Goal: Information Seeking & Learning: Learn about a topic

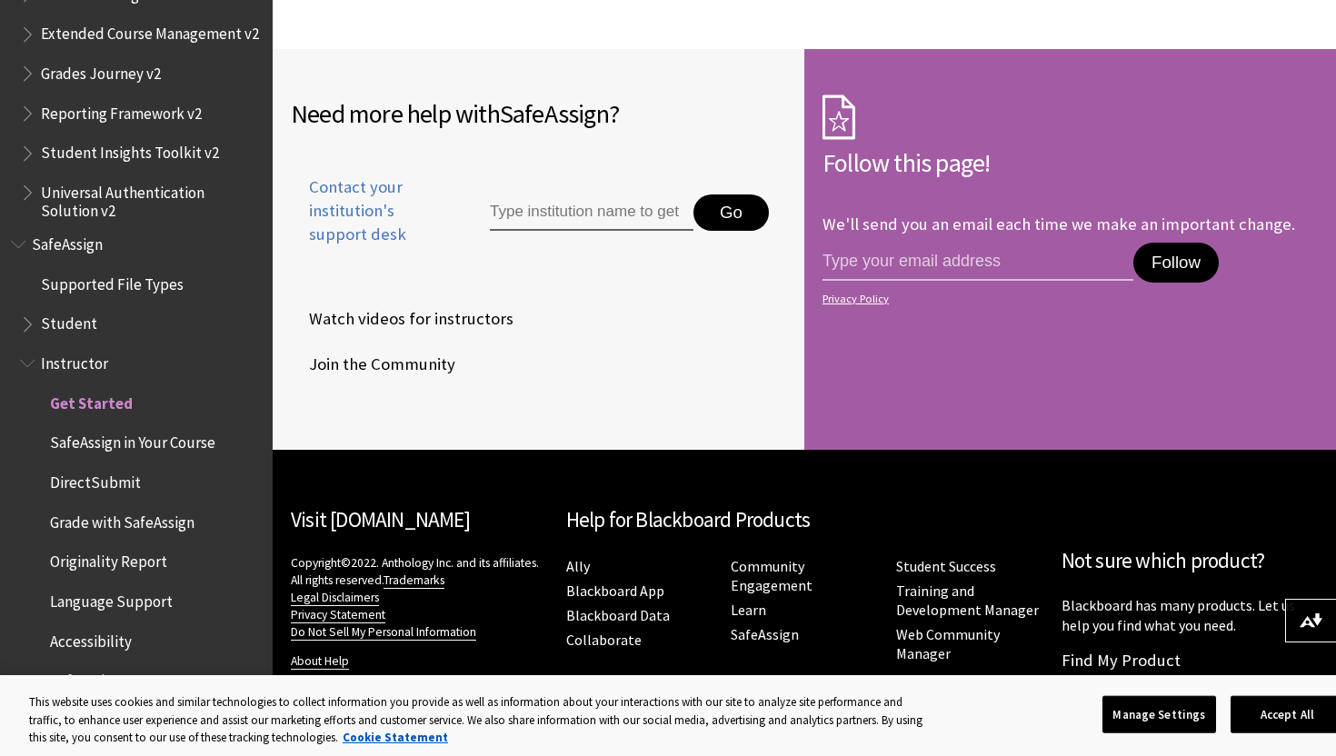
scroll to position [2884, 0]
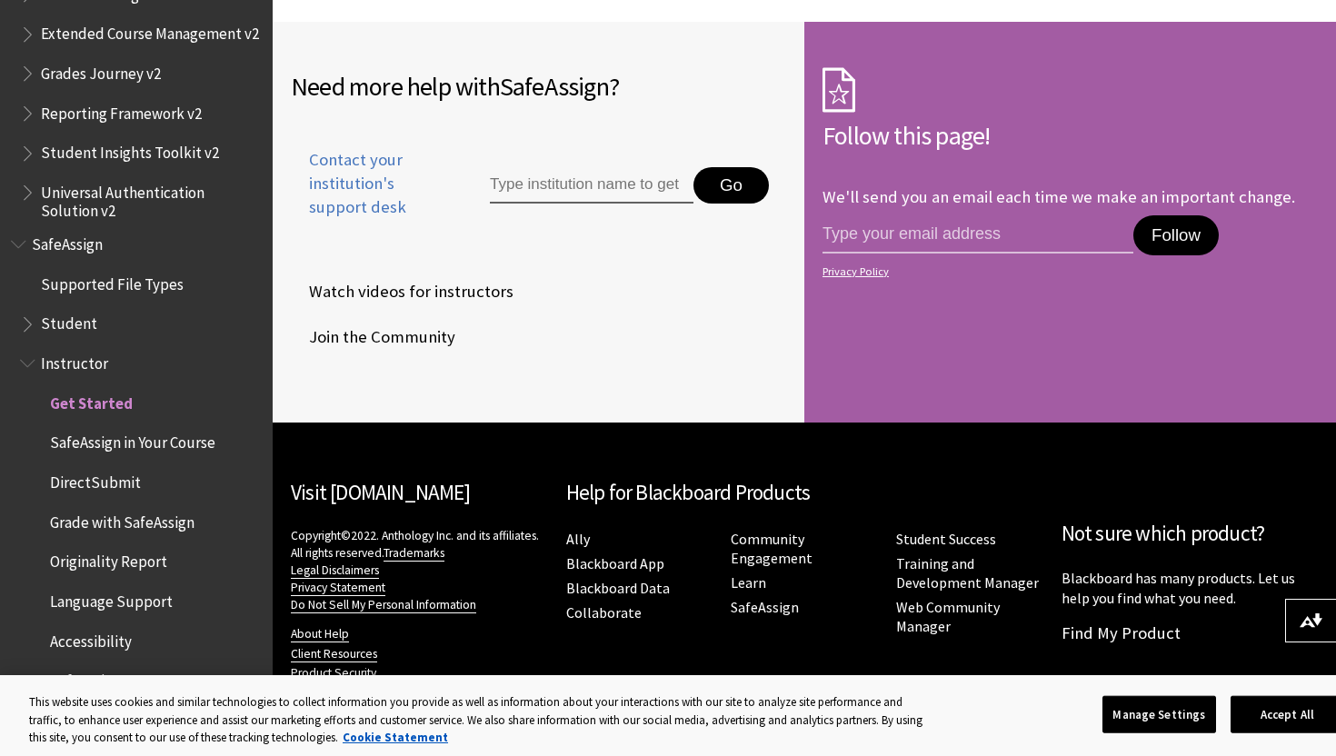
click at [174, 437] on span "SafeAssign in Your Course" at bounding box center [132, 440] width 165 height 25
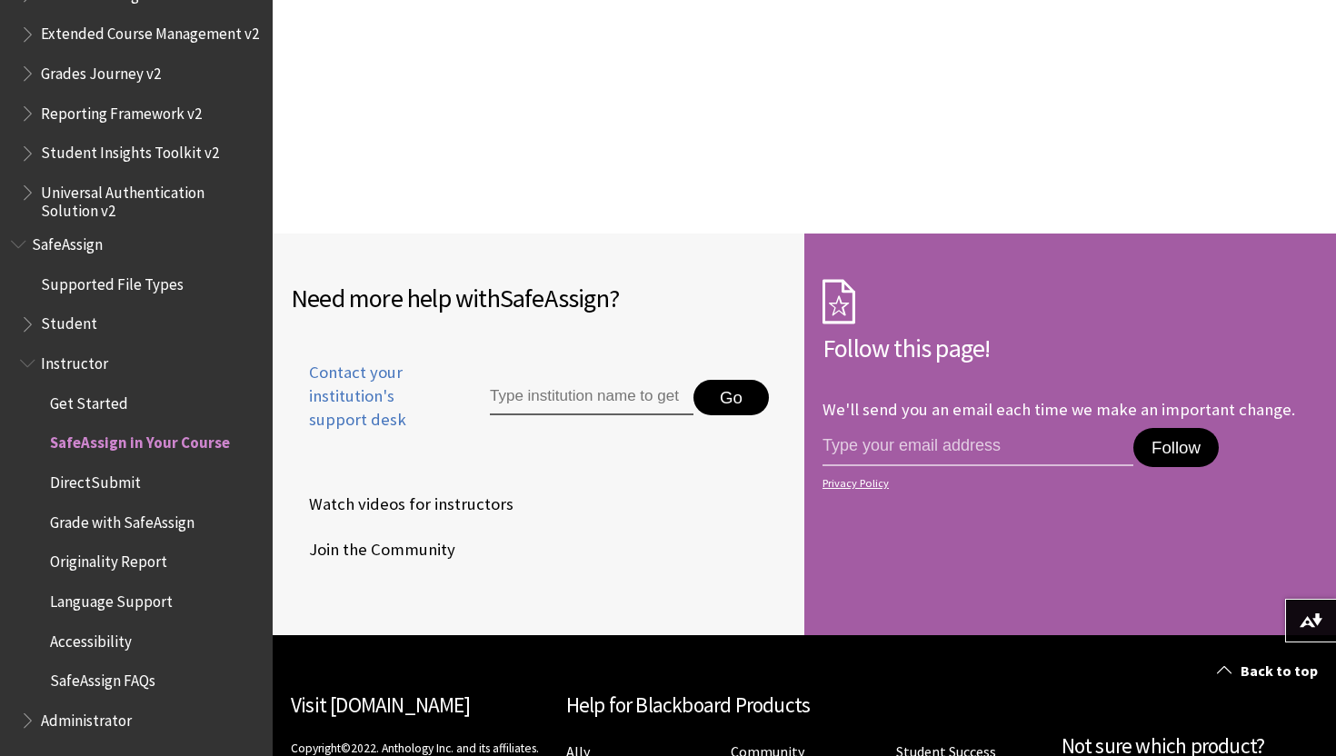
scroll to position [2043, 0]
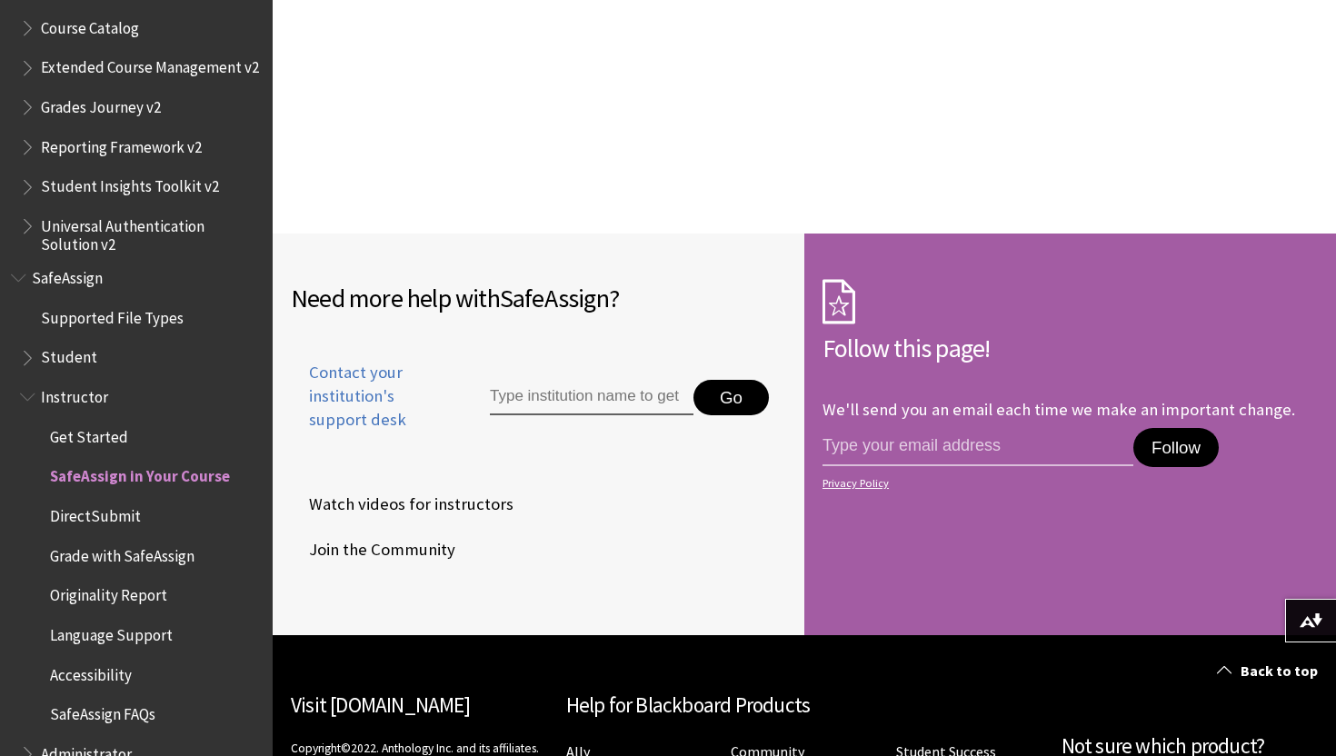
click at [97, 357] on span "Student" at bounding box center [141, 358] width 242 height 31
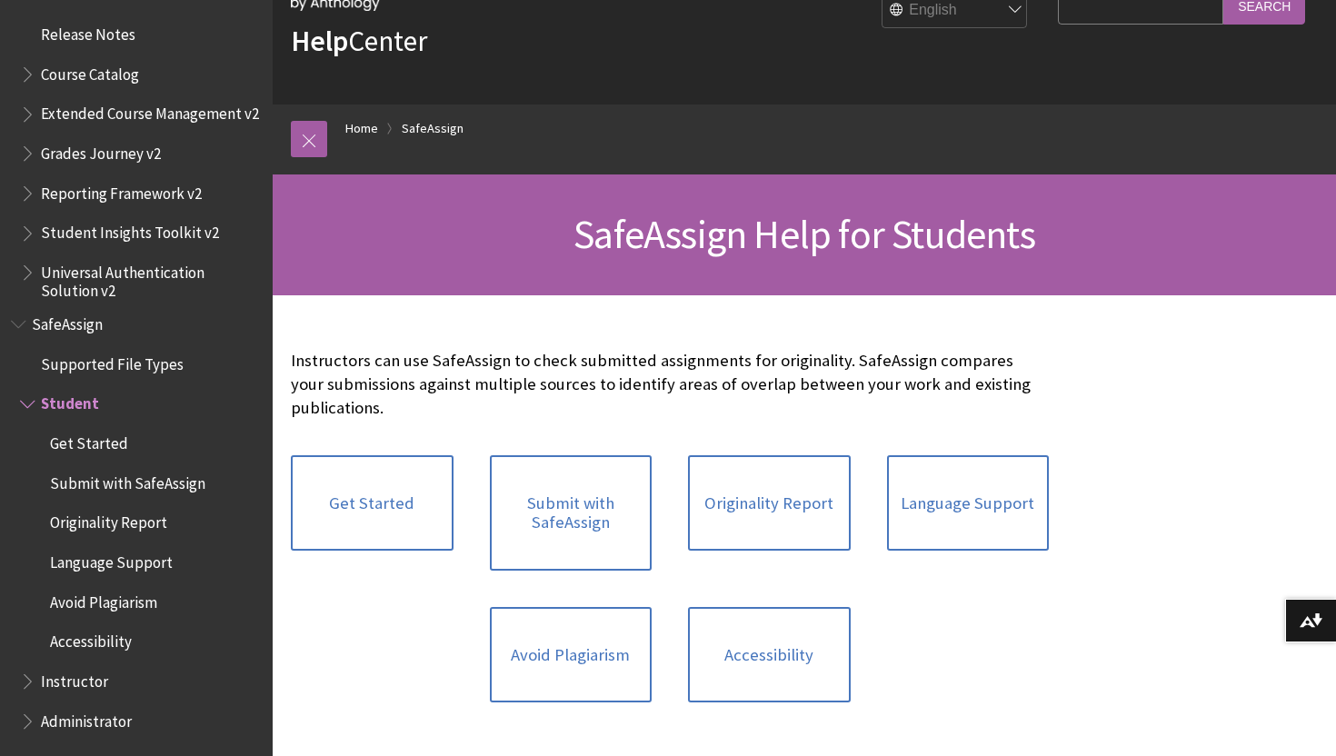
scroll to position [113, 0]
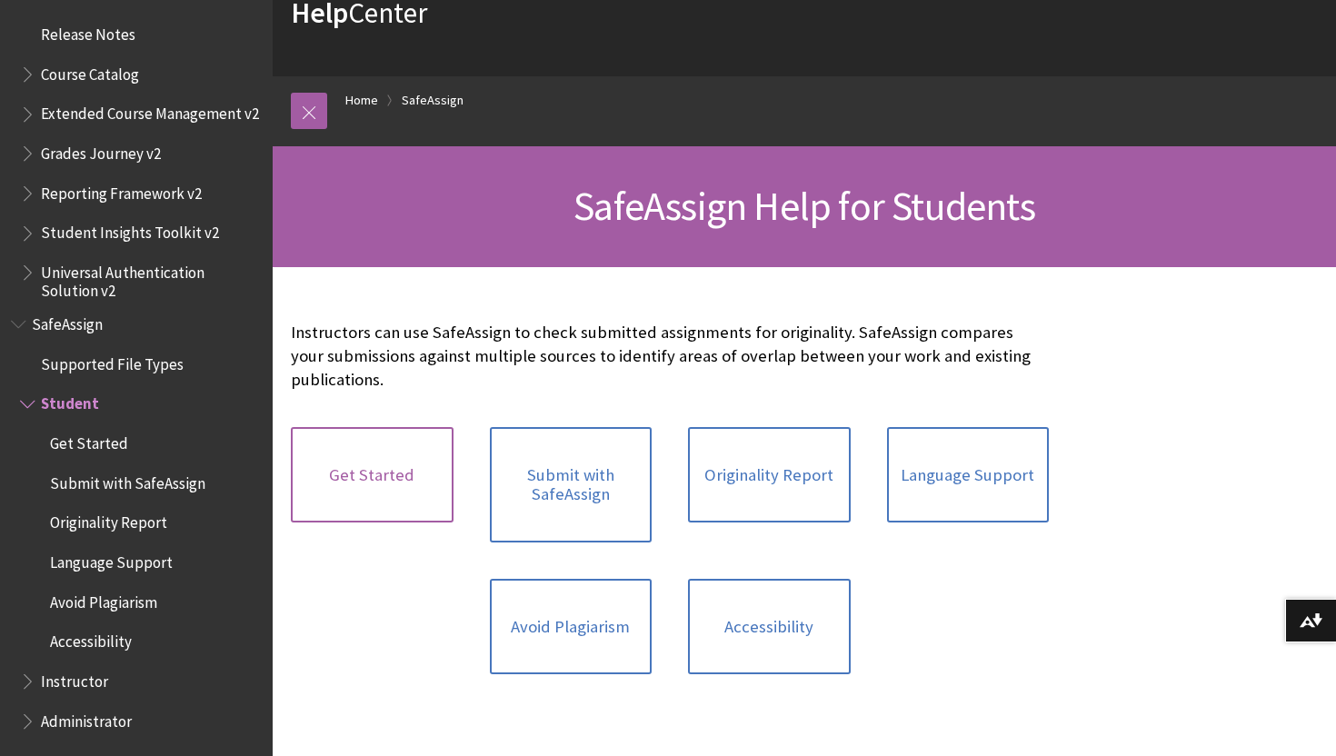
click at [364, 487] on link "Get Started" at bounding box center [372, 475] width 163 height 96
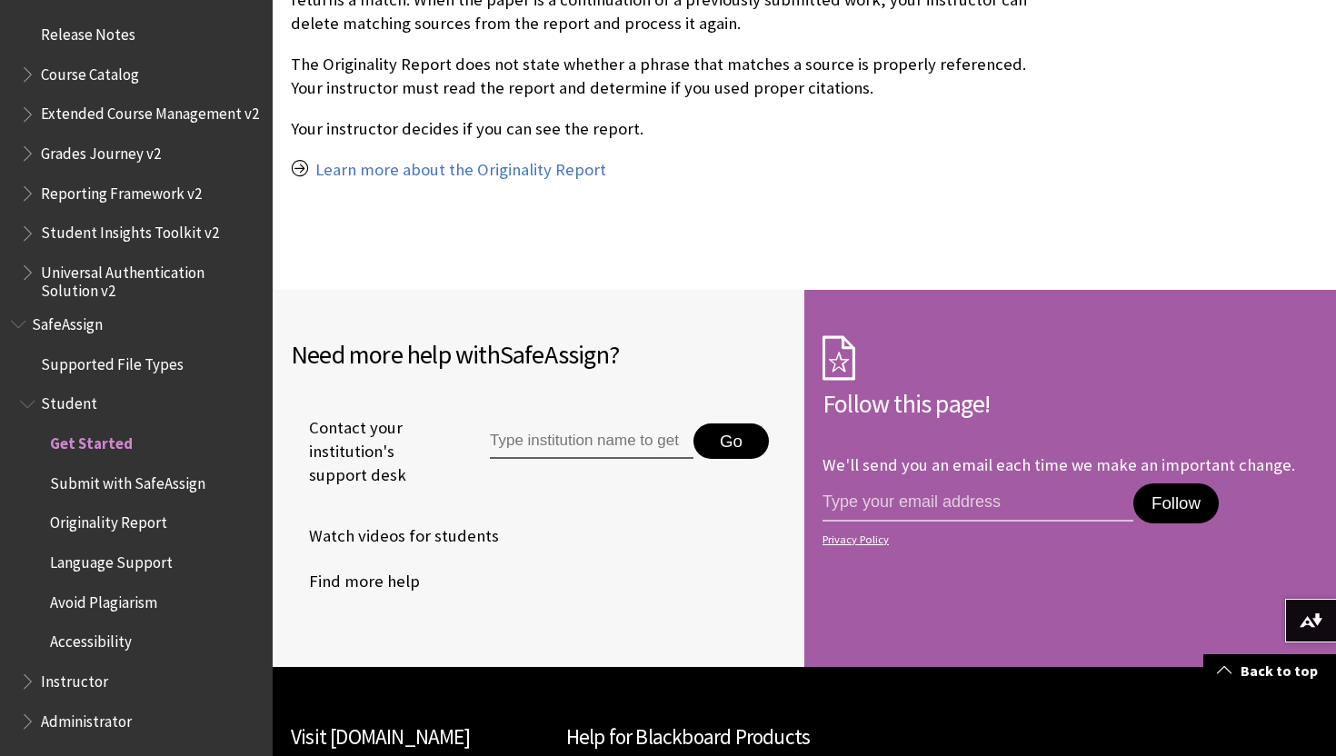
scroll to position [1796, 0]
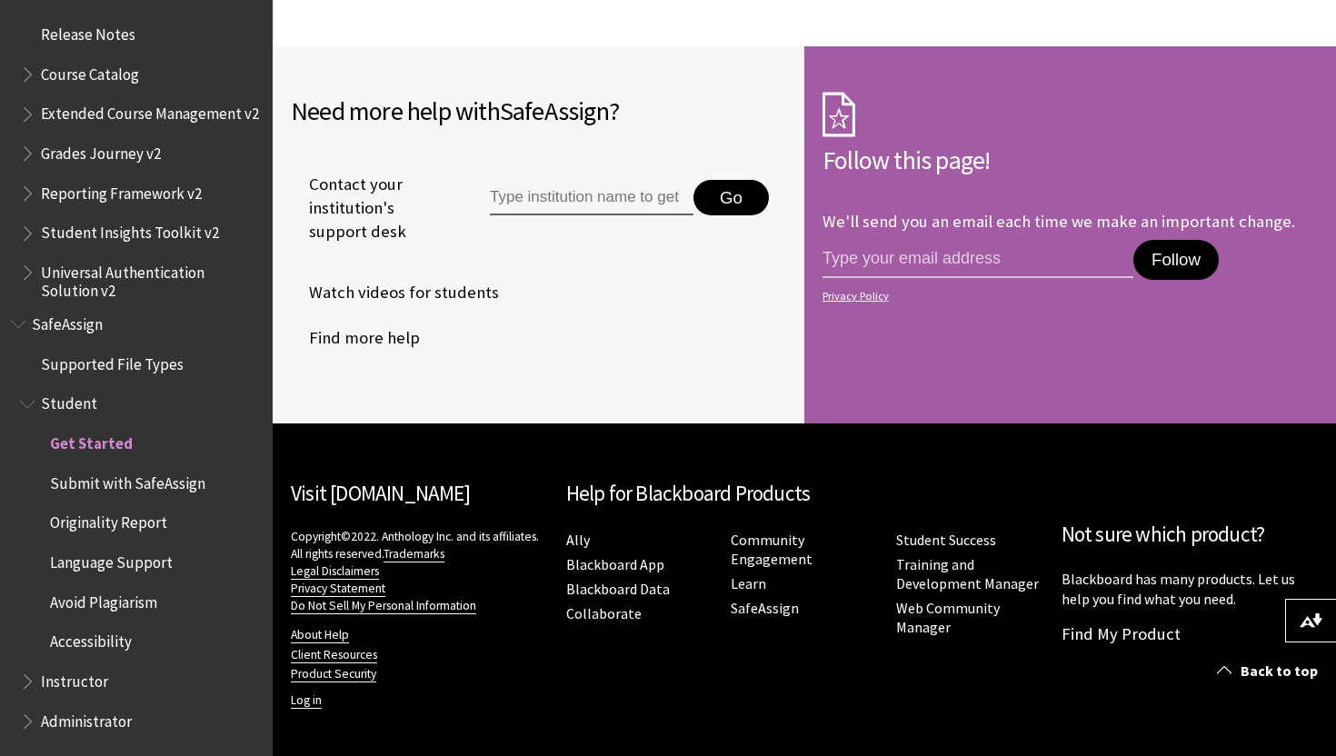
click at [136, 520] on span "Originality Report" at bounding box center [108, 520] width 117 height 25
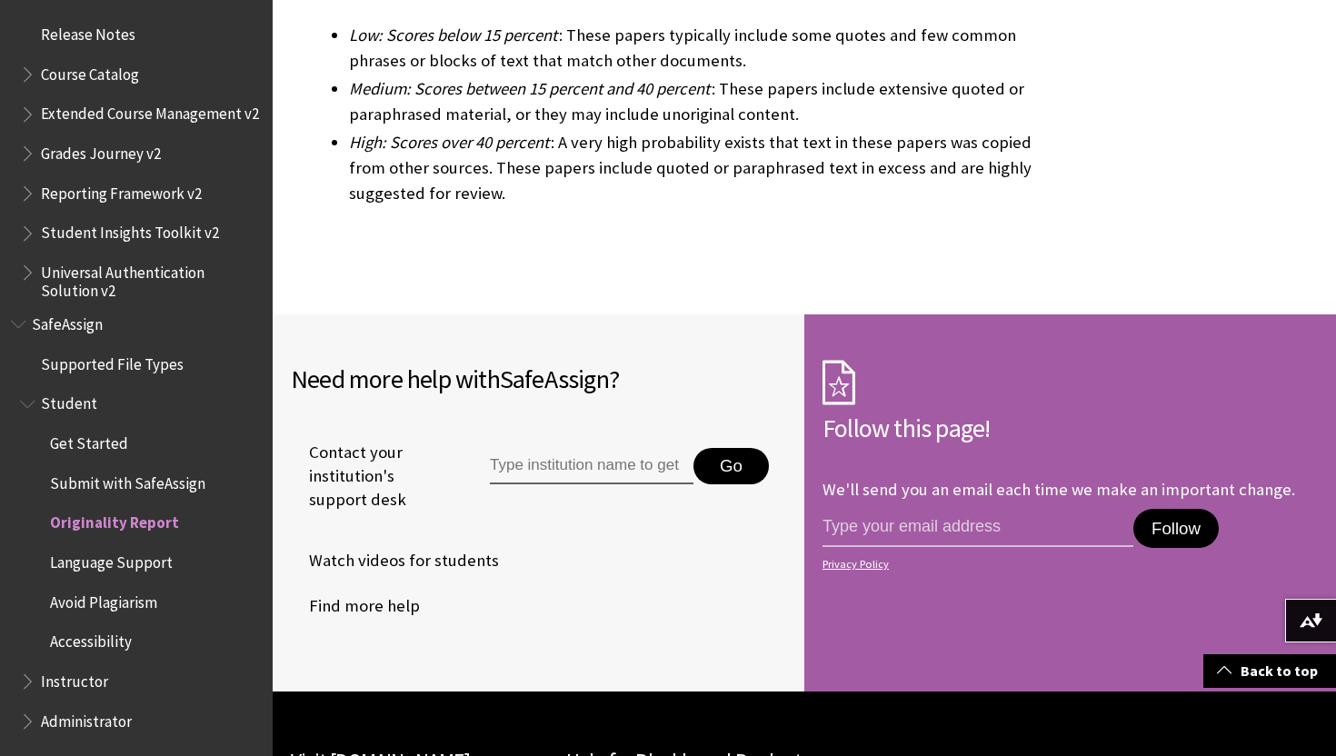
scroll to position [6040, 0]
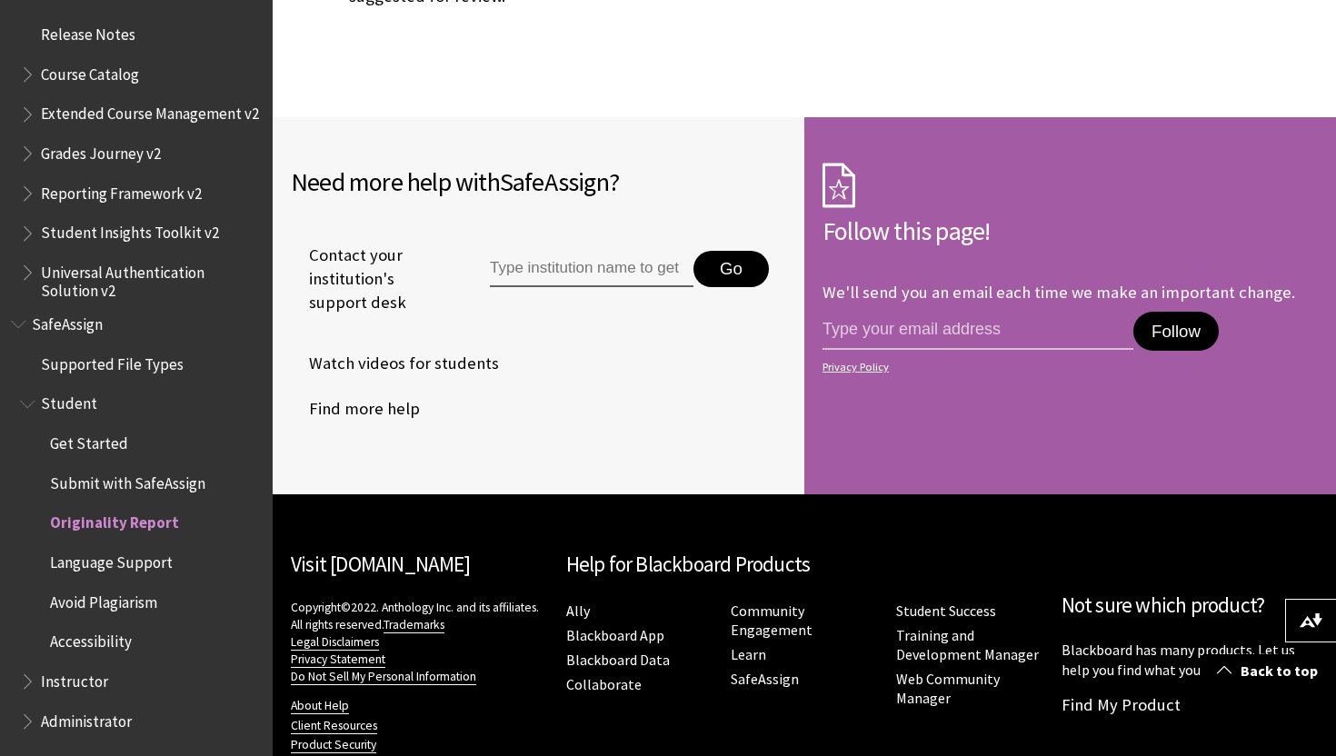
click at [126, 606] on span "Avoid Plagiarism" at bounding box center [103, 599] width 107 height 25
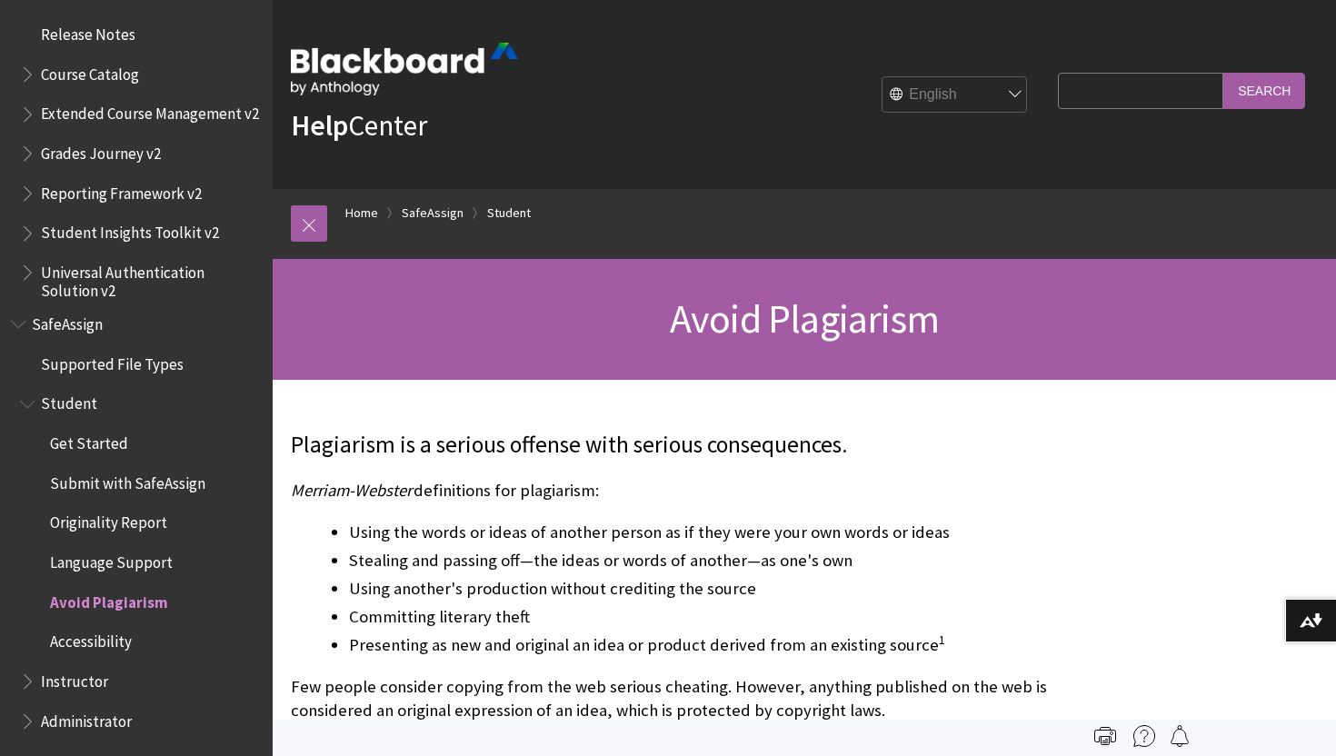
click at [98, 448] on span "Get Started" at bounding box center [89, 440] width 78 height 25
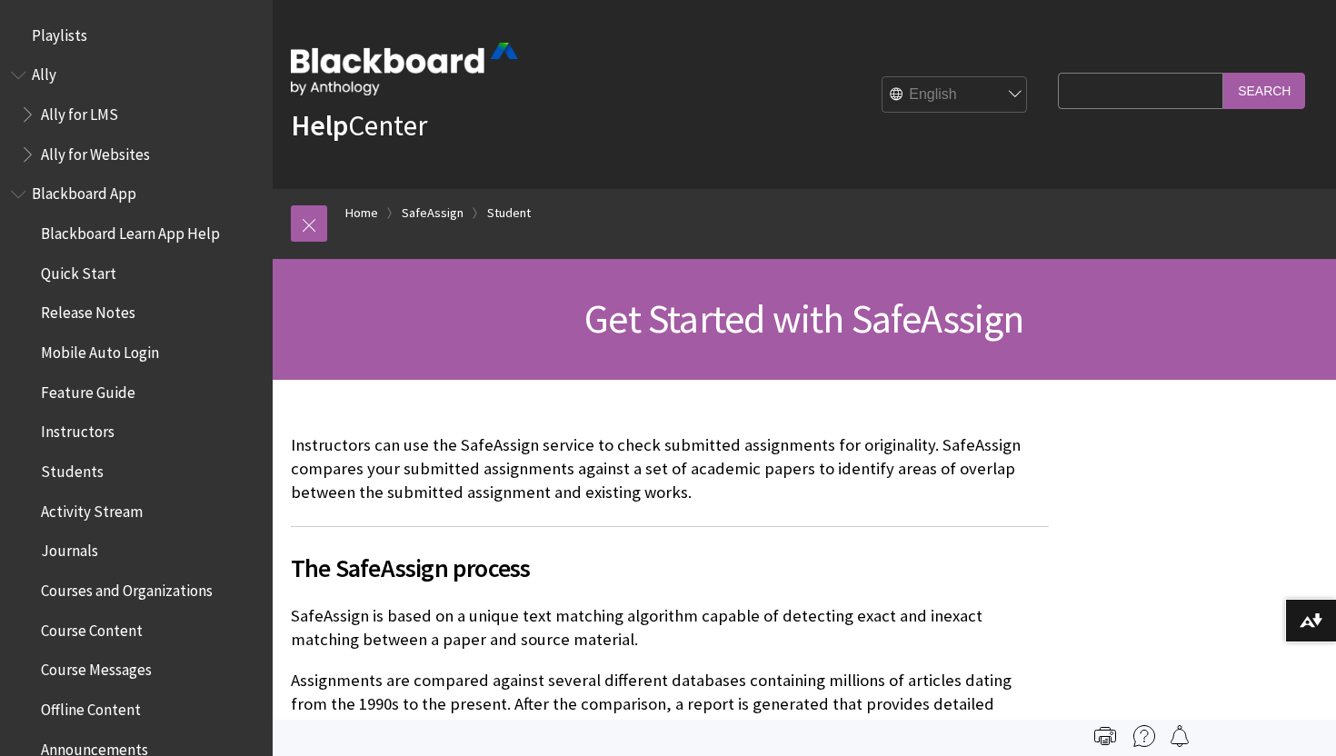
scroll to position [1997, 0]
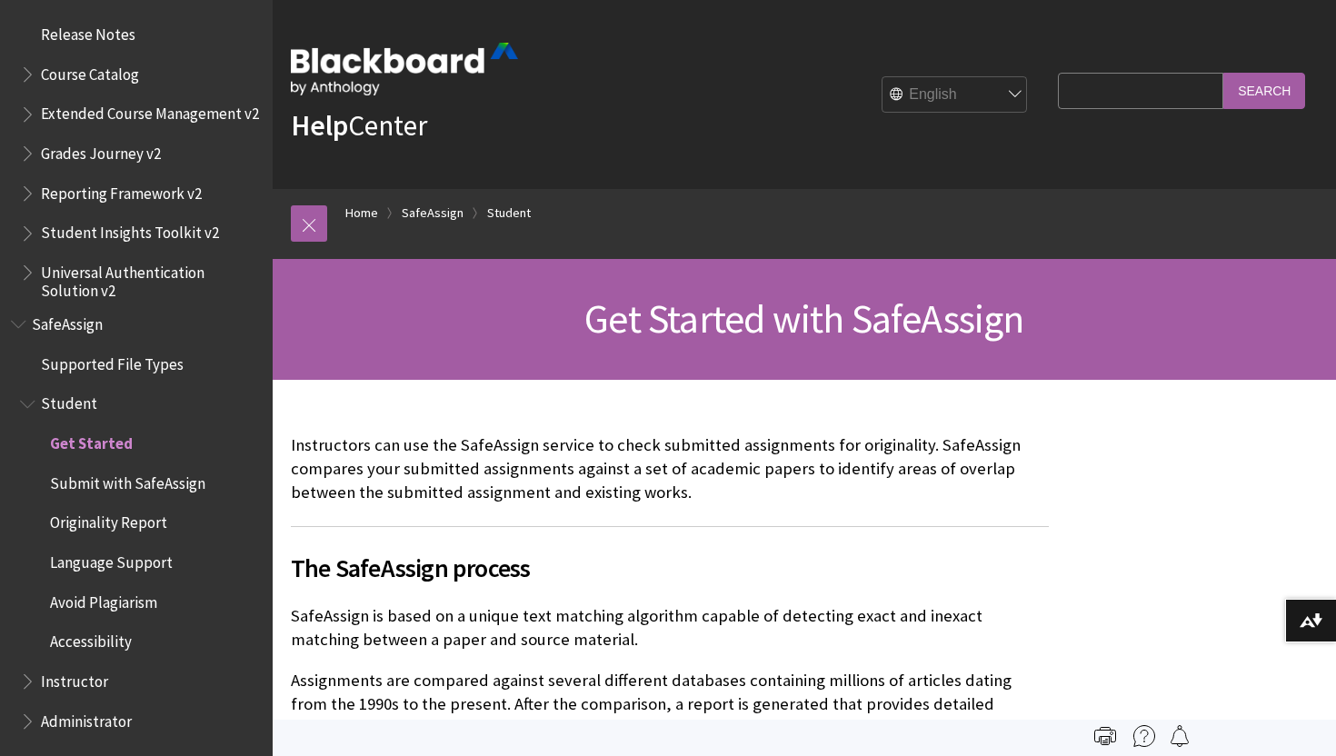
click at [87, 436] on span "Get Started" at bounding box center [91, 440] width 83 height 25
click at [117, 481] on span "Submit with SafeAssign" at bounding box center [127, 480] width 155 height 25
click at [95, 440] on span "Get Started" at bounding box center [89, 440] width 78 height 25
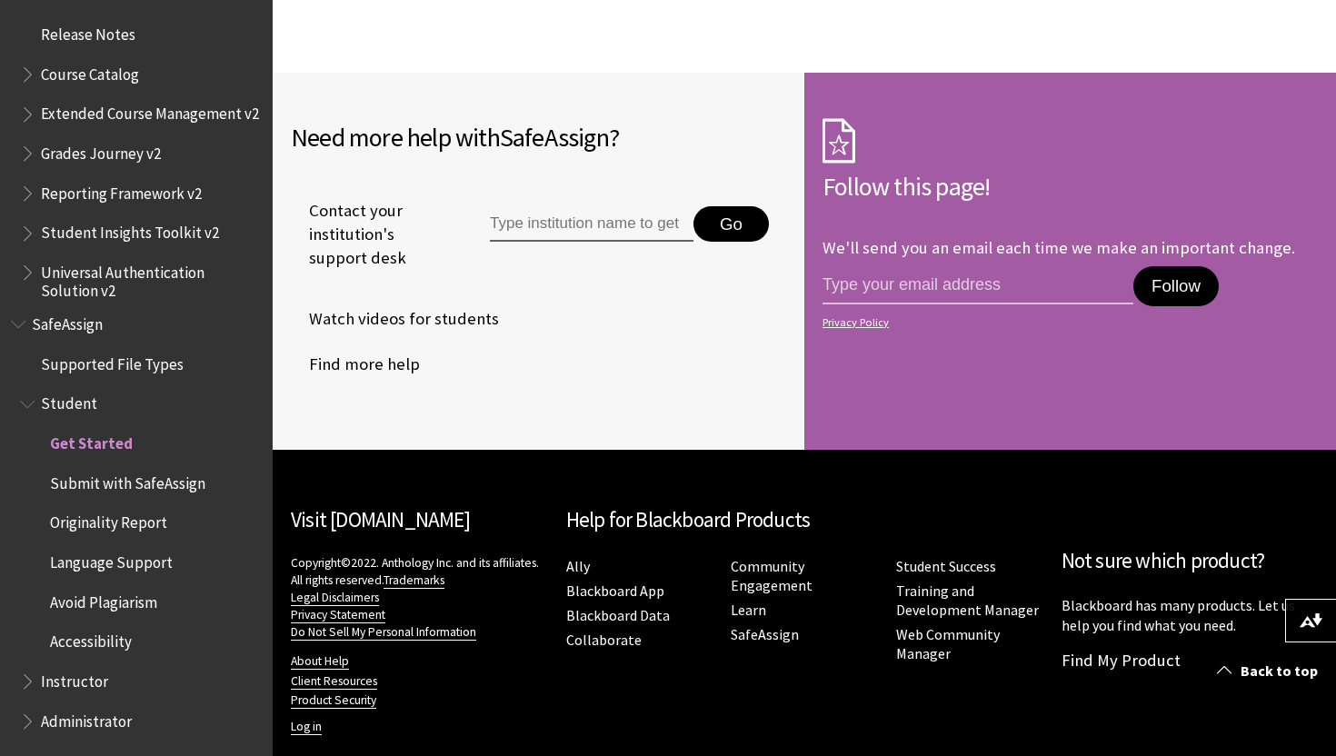
scroll to position [1796, 0]
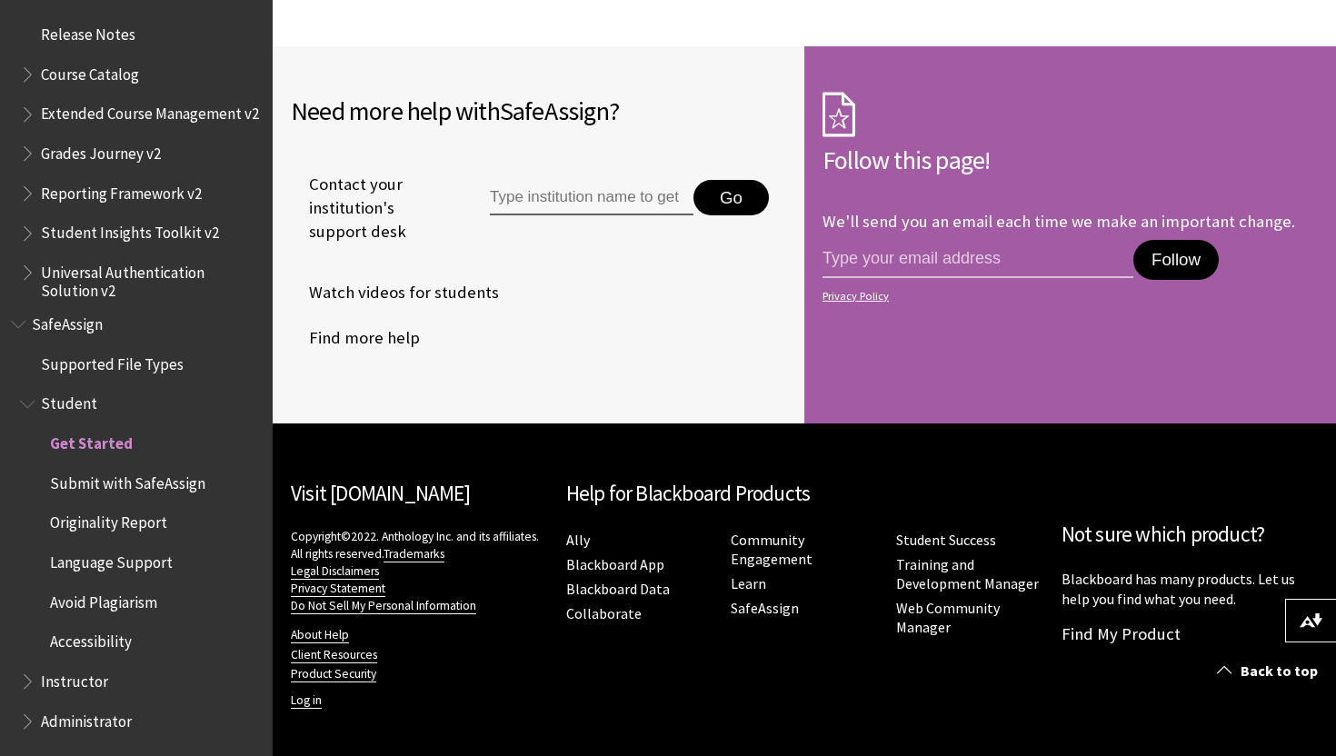
click at [86, 314] on span "SafeAssign" at bounding box center [67, 321] width 71 height 25
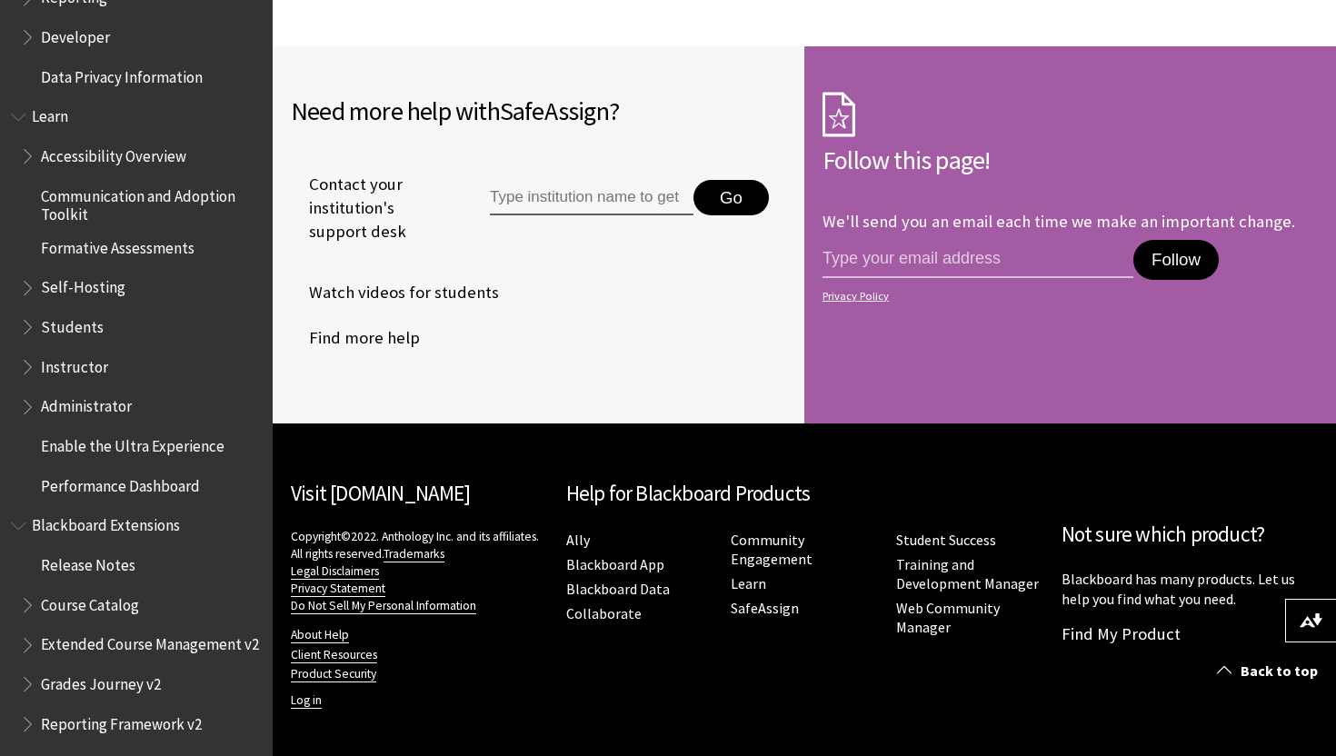
scroll to position [1326, 0]
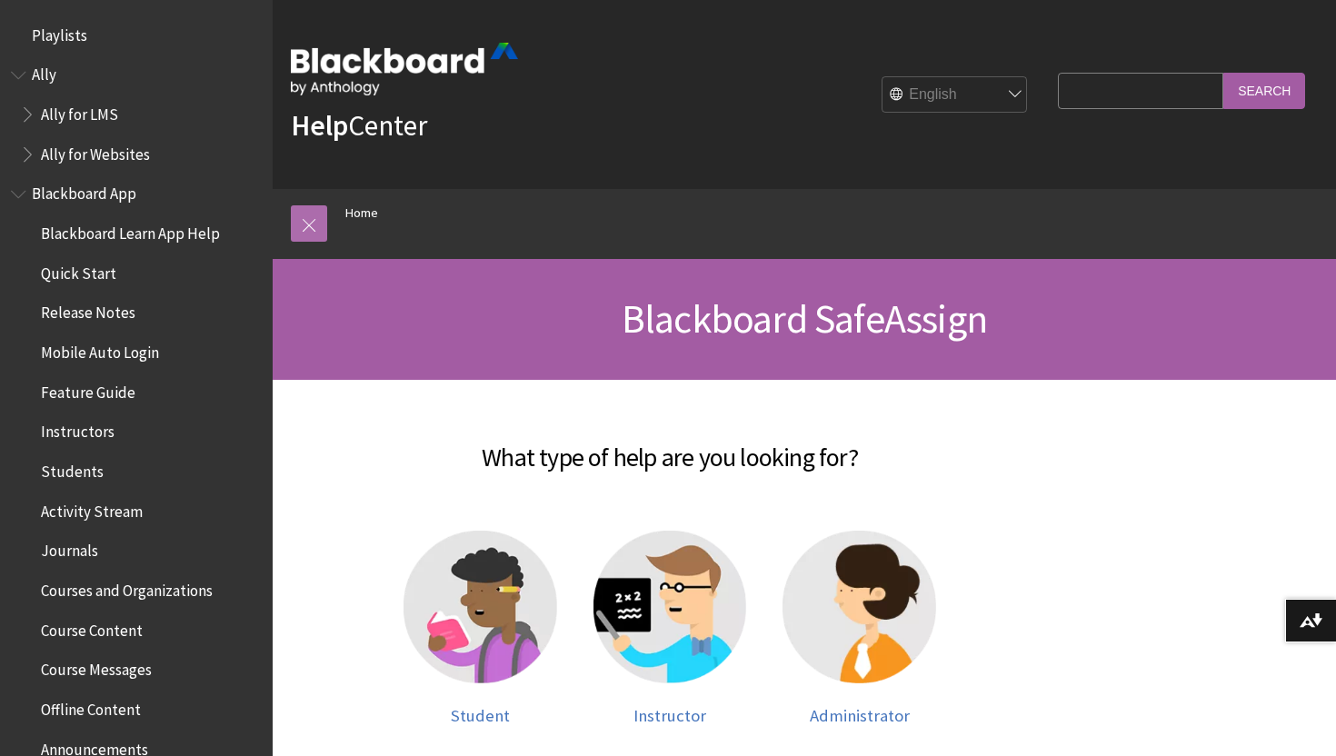
click at [310, 226] on link at bounding box center [309, 223] width 36 height 36
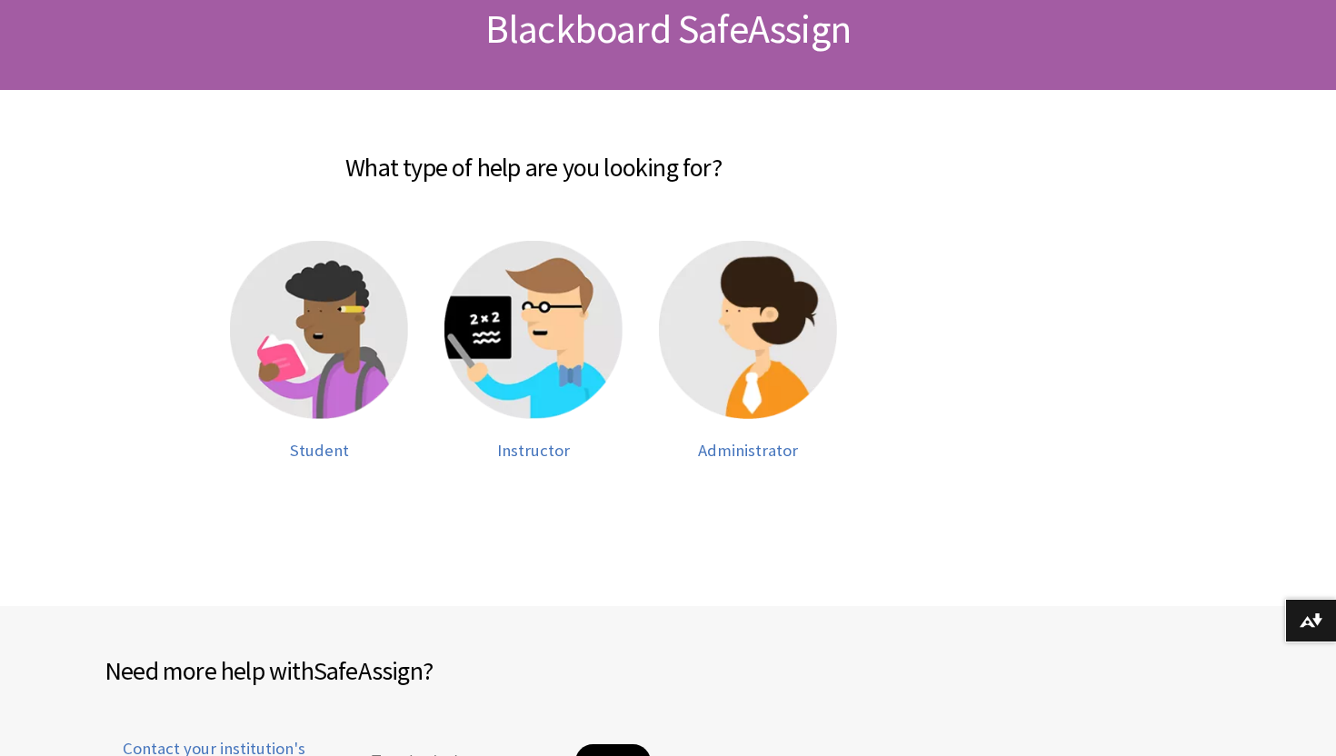
scroll to position [362, 0]
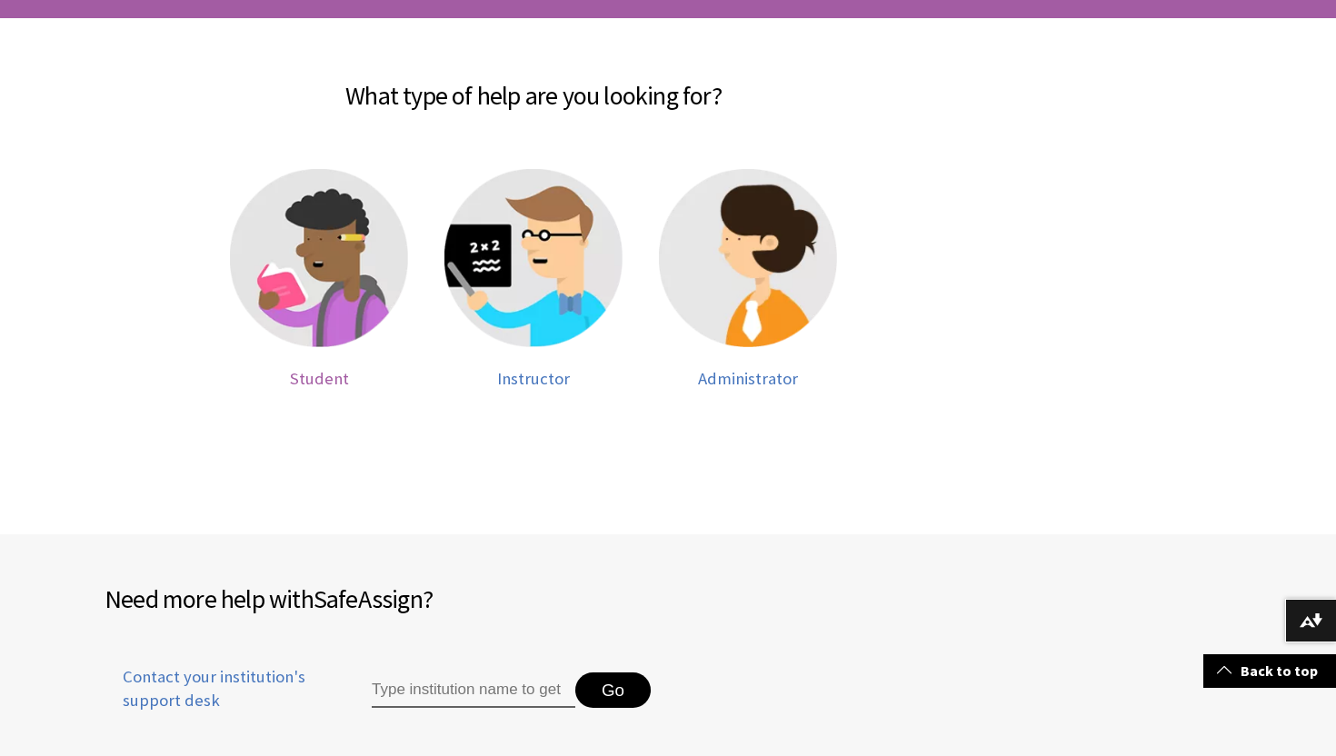
click at [320, 305] on img at bounding box center [319, 258] width 178 height 178
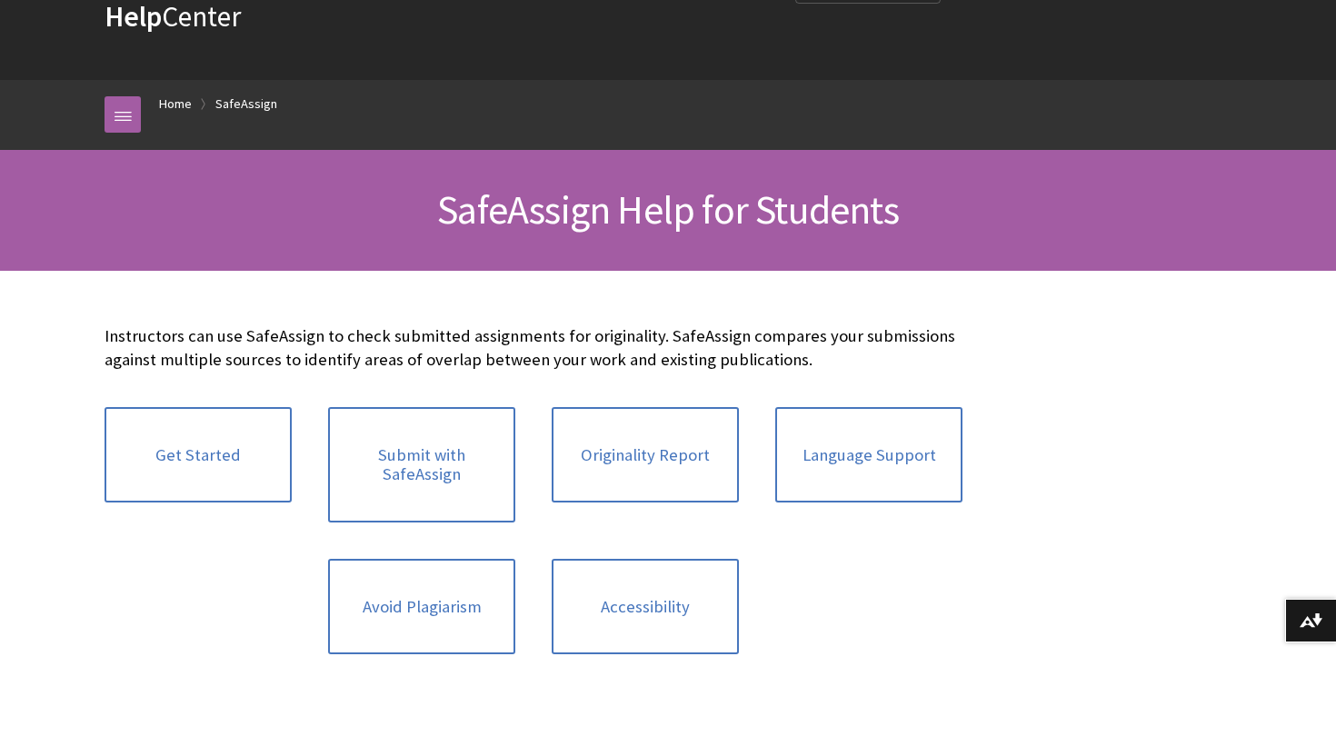
scroll to position [118, 0]
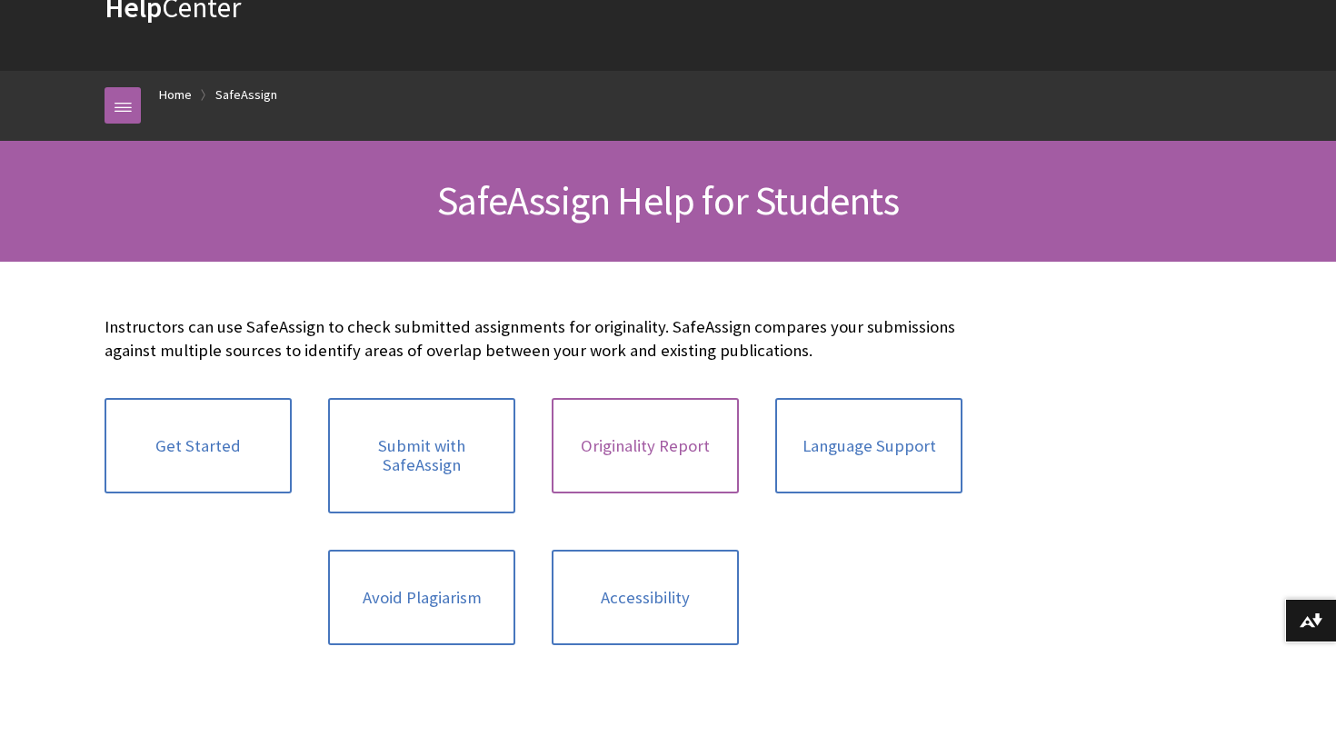
click at [604, 459] on link "Originality Report" at bounding box center [645, 446] width 187 height 96
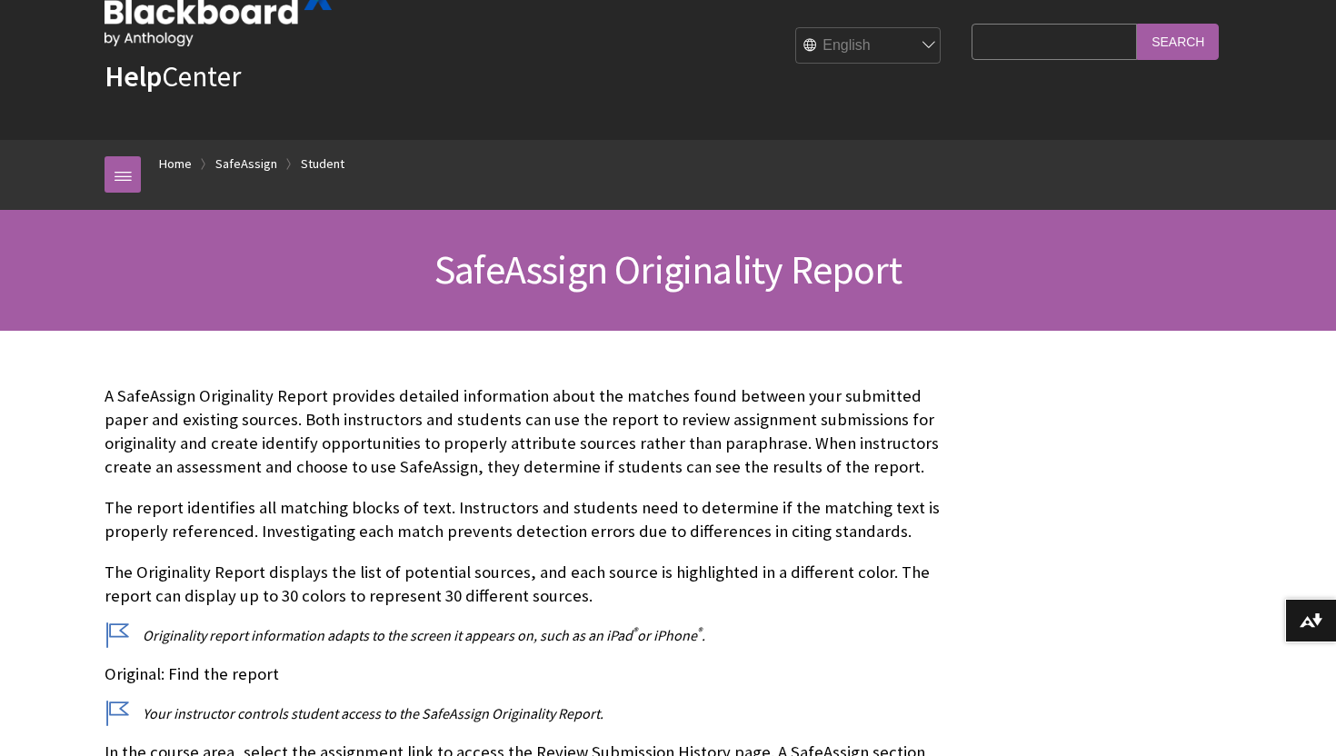
scroll to position [70, 0]
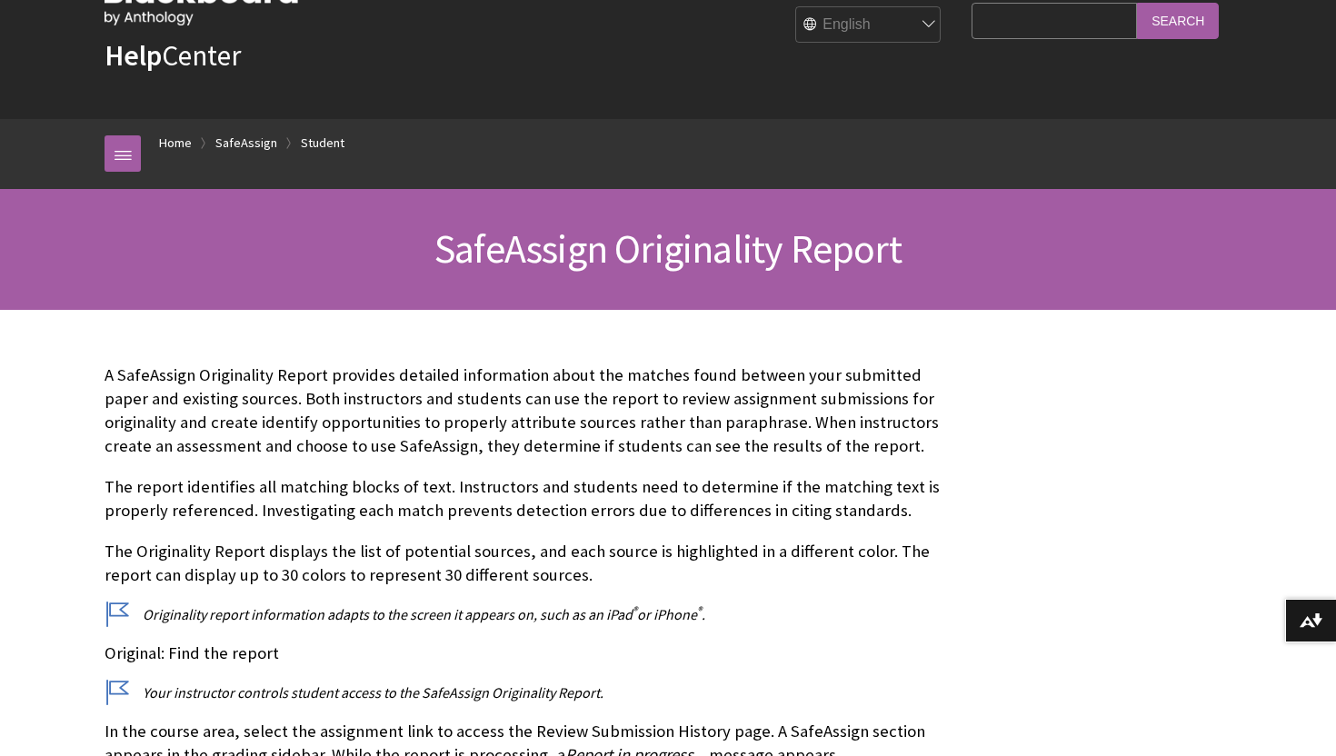
click at [1048, 23] on input "Search Query" at bounding box center [1053, 20] width 165 height 35
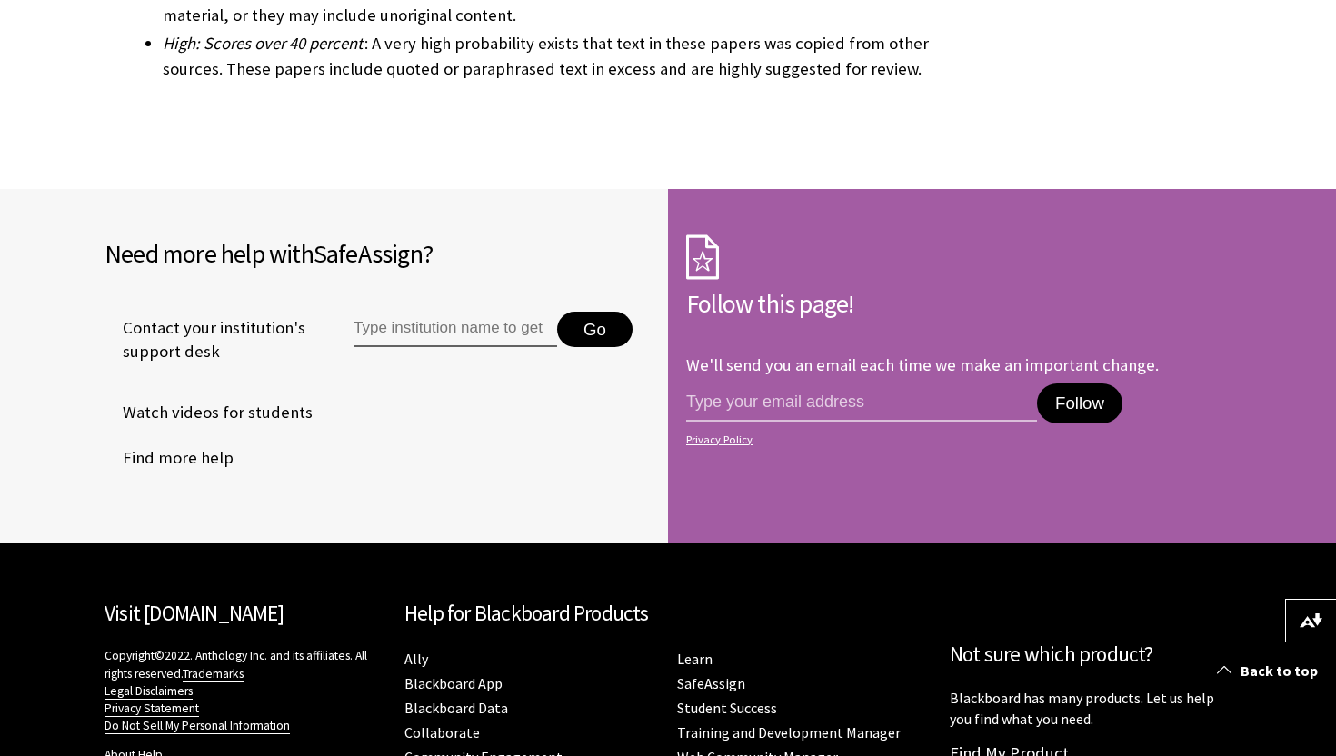
scroll to position [5573, 0]
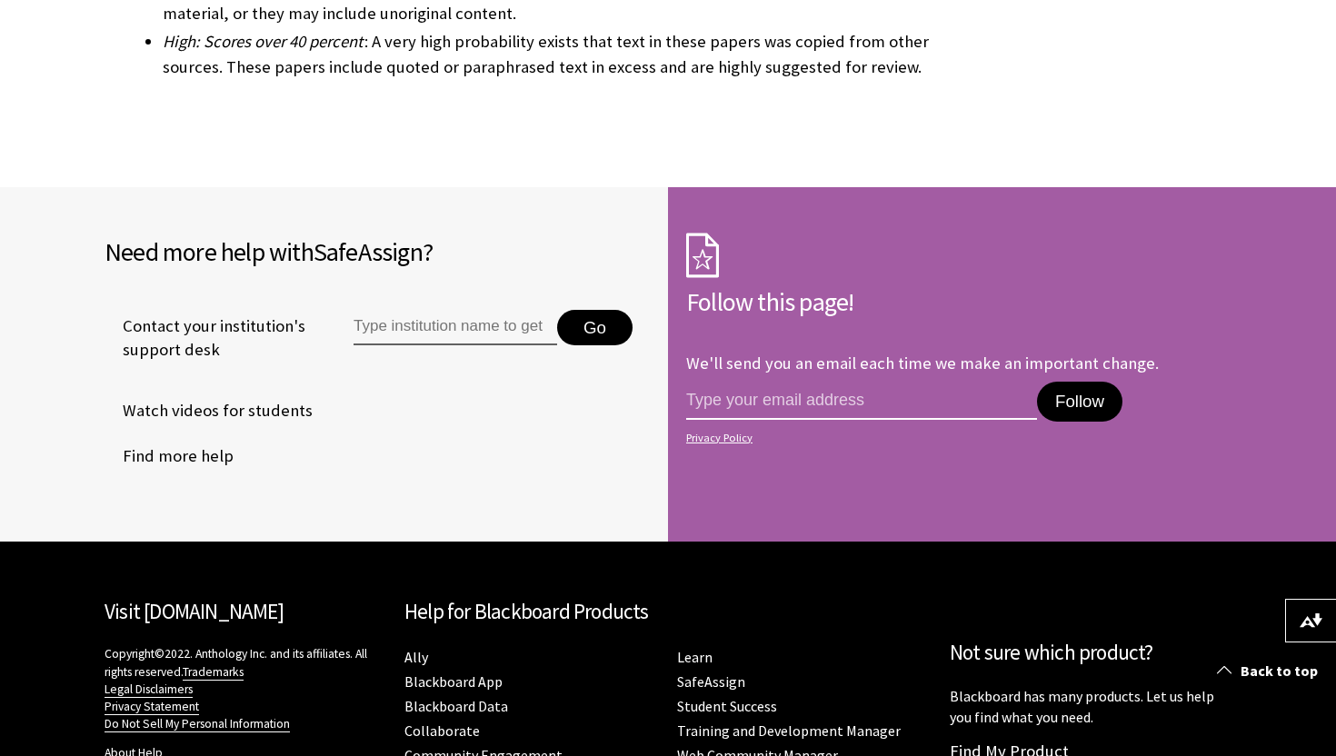
click at [745, 382] on input "email address" at bounding box center [861, 401] width 351 height 38
click at [503, 336] on li "Contact your institution's support desk Go" at bounding box center [377, 338] width 545 height 100
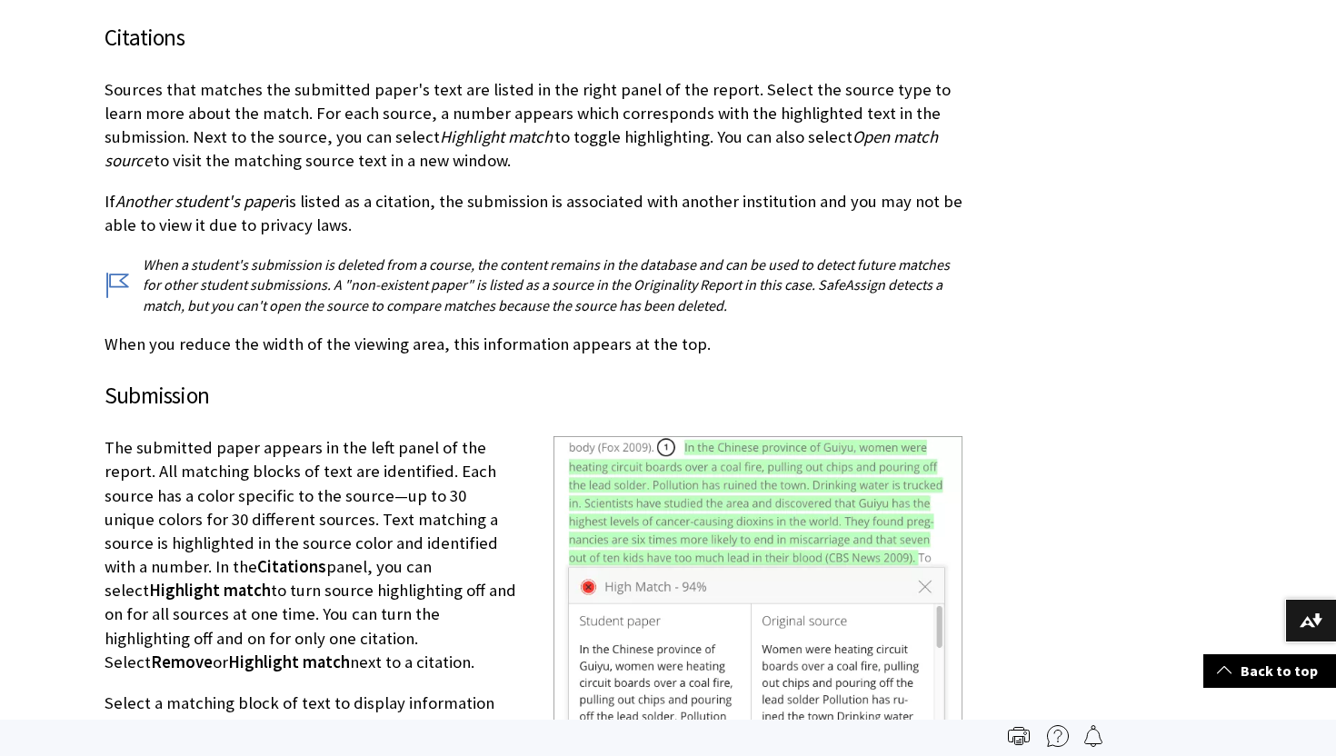
scroll to position [3618, 0]
